Goal: Obtain resource: Obtain resource

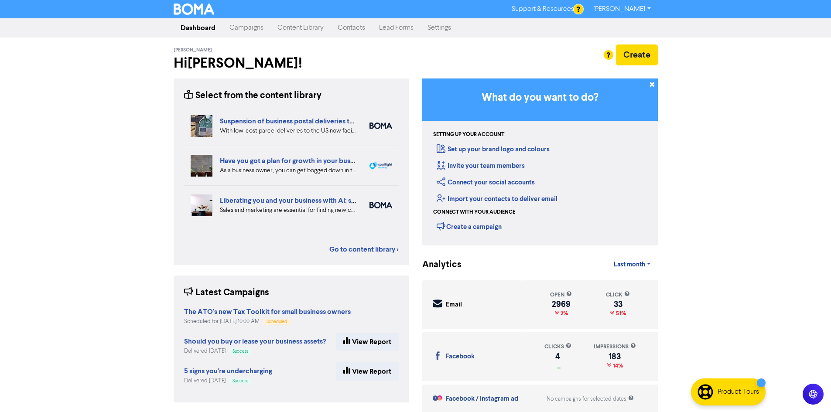
click at [262, 33] on link "Campaigns" at bounding box center [247, 27] width 48 height 17
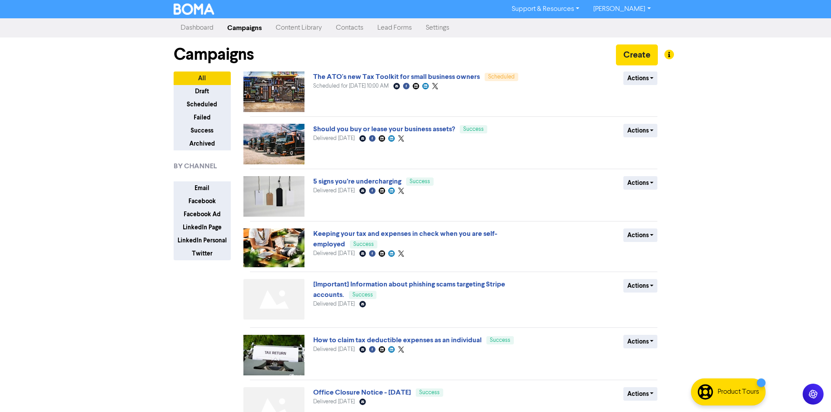
click at [304, 36] on link "Content Library" at bounding box center [299, 27] width 60 height 17
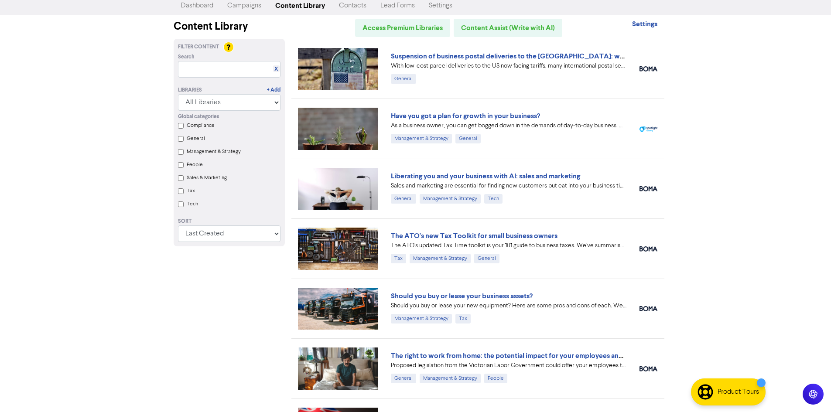
scroll to position [19, 0]
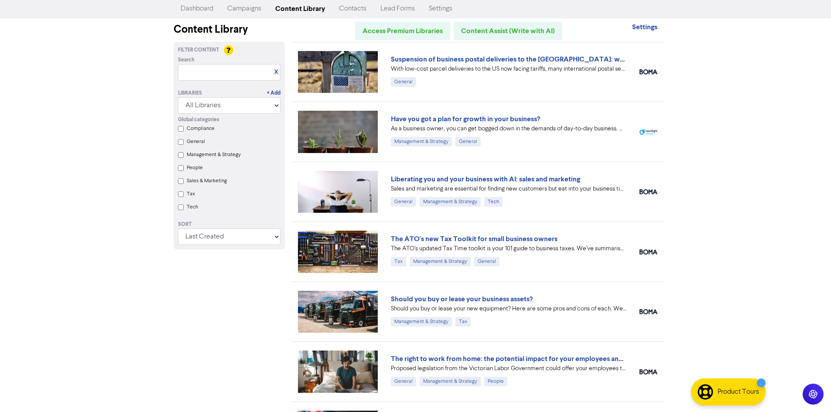
click at [192, 195] on label "Tax" at bounding box center [191, 194] width 8 height 8
click at [184, 195] on input "Tax" at bounding box center [181, 195] width 6 height 6
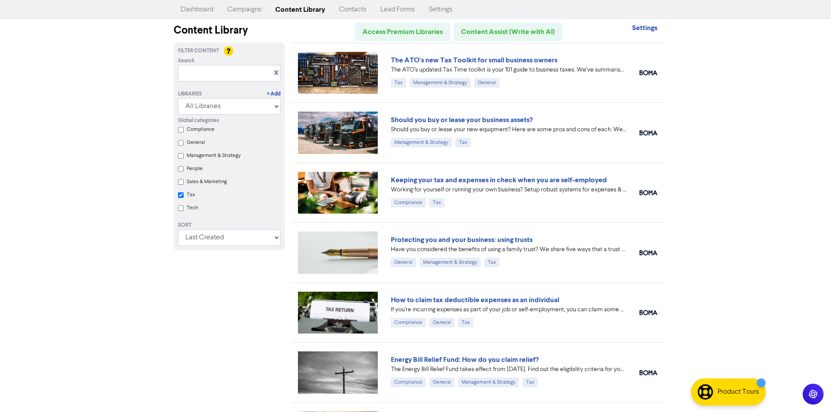
scroll to position [0, 0]
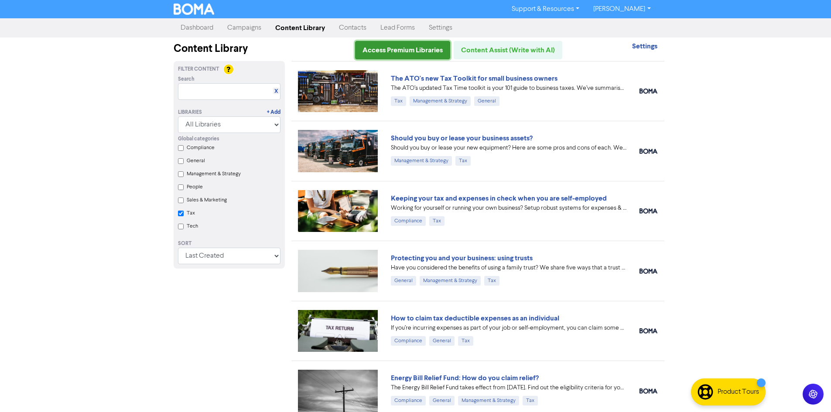
click at [435, 51] on link "Access Premium Libraries" at bounding box center [402, 50] width 95 height 18
click at [189, 216] on label "Tax" at bounding box center [191, 213] width 8 height 8
click at [184, 216] on input "Tax" at bounding box center [181, 214] width 6 height 6
checkbox input "false"
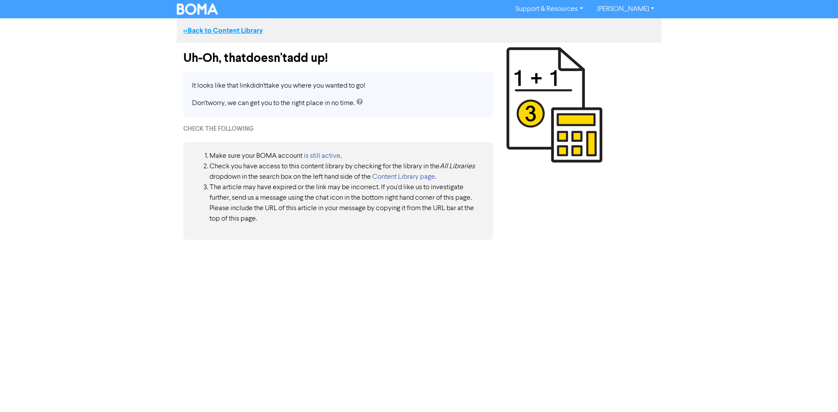
click at [251, 31] on link "<< Back to Content Library" at bounding box center [222, 30] width 79 height 9
